Goal: Information Seeking & Learning: Learn about a topic

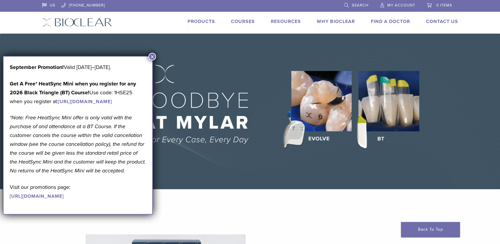
click at [152, 56] on button "×" at bounding box center [153, 57] width 8 height 8
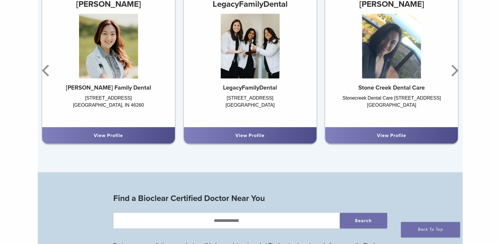
scroll to position [368, 0]
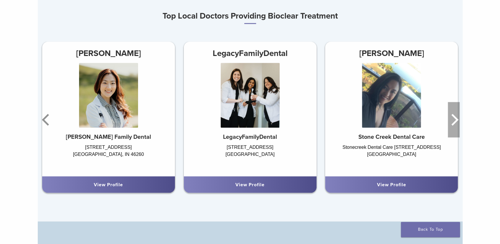
click at [455, 123] on icon "Next" at bounding box center [455, 120] width 7 height 12
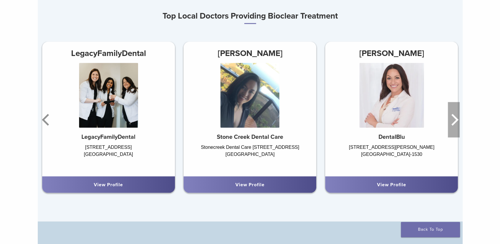
click at [455, 123] on icon "Next" at bounding box center [455, 120] width 7 height 12
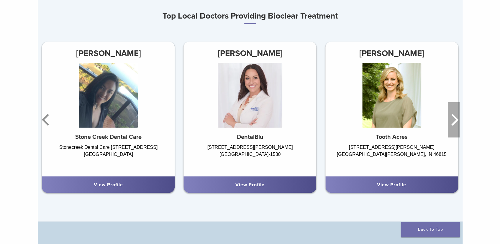
click at [455, 123] on icon "Next" at bounding box center [455, 120] width 7 height 12
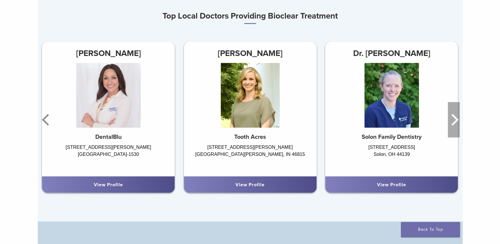
click at [455, 123] on icon "Next" at bounding box center [455, 120] width 7 height 12
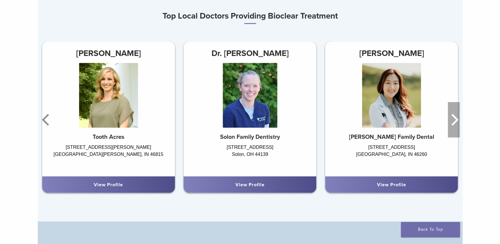
click at [455, 123] on icon "Next" at bounding box center [455, 120] width 7 height 12
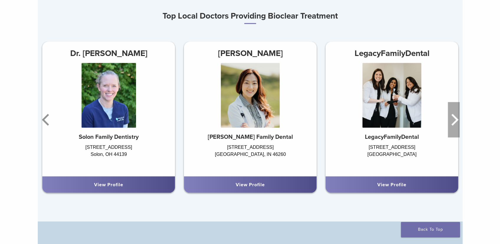
click at [455, 123] on icon "Next" at bounding box center [455, 120] width 7 height 12
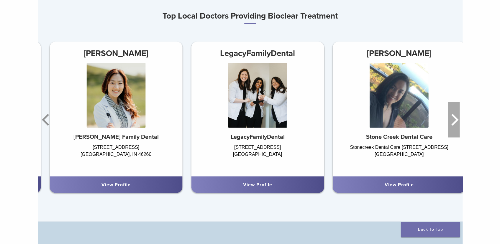
click at [455, 123] on icon "Next" at bounding box center [455, 120] width 7 height 12
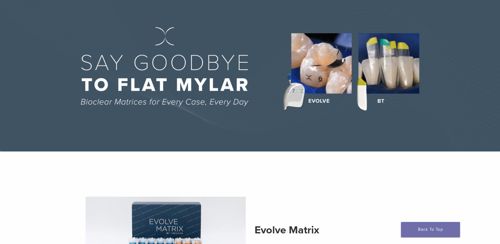
scroll to position [0, 0]
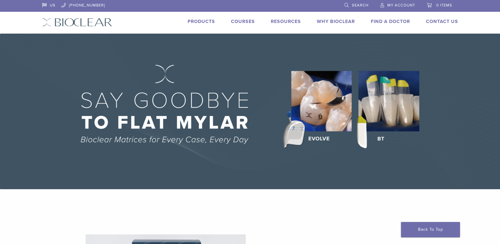
click at [205, 21] on link "Products" at bounding box center [201, 22] width 27 height 6
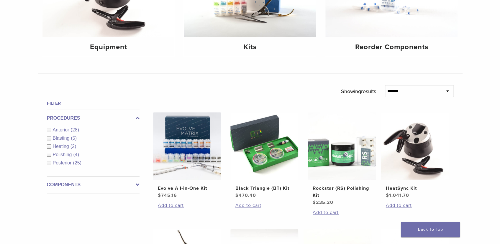
scroll to position [134, 0]
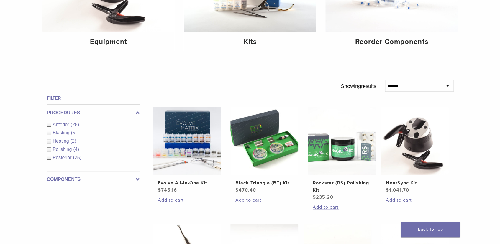
click at [49, 125] on div "Anterior (28)" at bounding box center [93, 124] width 93 height 7
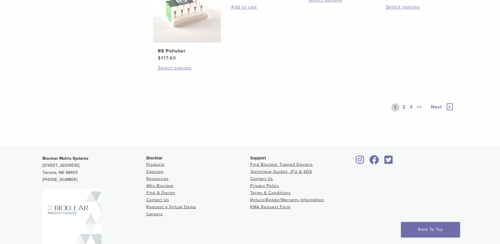
scroll to position [510, 0]
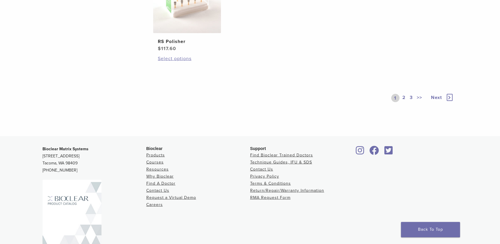
click at [449, 101] on icon at bounding box center [450, 97] width 6 height 7
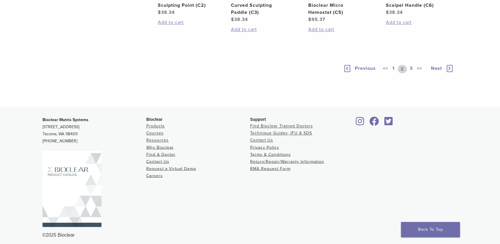
scroll to position [483, 0]
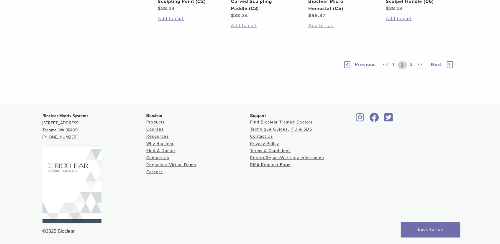
click at [451, 68] on icon at bounding box center [450, 64] width 6 height 7
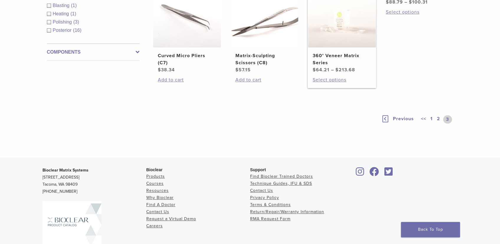
scroll to position [262, 0]
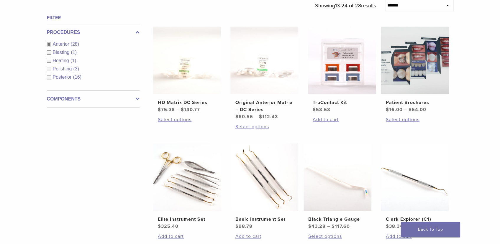
scroll to position [208, 0]
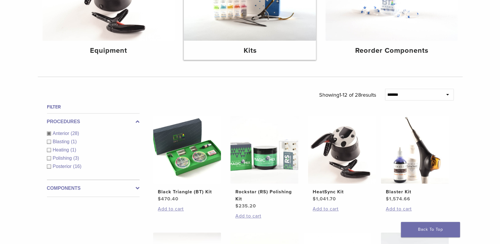
scroll to position [134, 0]
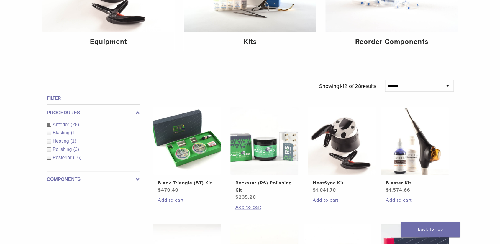
click at [136, 177] on icon at bounding box center [138, 179] width 4 height 7
click at [193, 183] on h2 "Black Triangle (BT) Kit" at bounding box center [187, 183] width 58 height 7
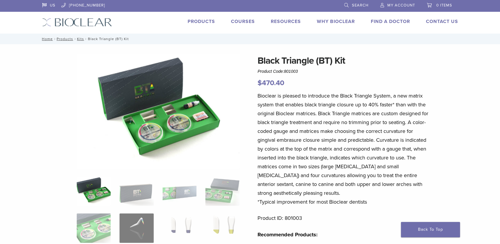
click at [75, 22] on img at bounding box center [77, 22] width 70 height 9
